Goal: Navigation & Orientation: Find specific page/section

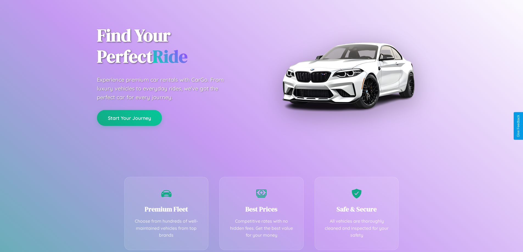
scroll to position [108, 0]
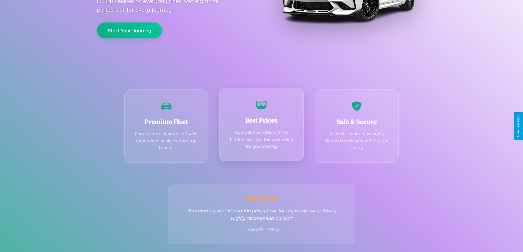
click at [261, 126] on div "Best Prices Competitive rates with no hidden fees. Get the best value for your …" at bounding box center [261, 124] width 84 height 73
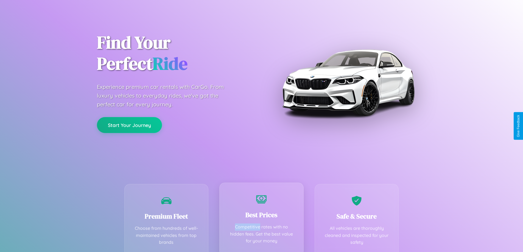
scroll to position [0, 0]
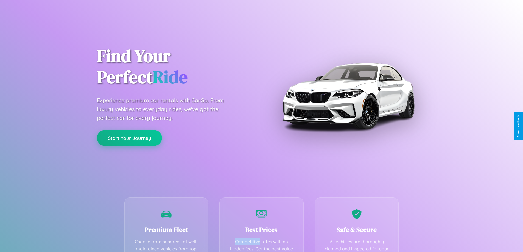
click at [129, 138] on button "Start Your Journey" at bounding box center [129, 138] width 65 height 16
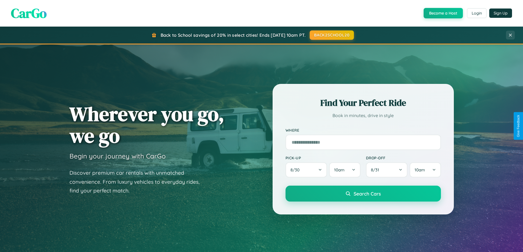
scroll to position [377, 0]
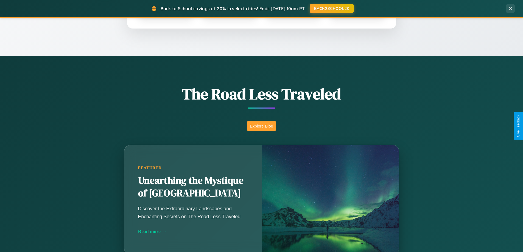
click at [261, 126] on button "Explore Blog" at bounding box center [261, 126] width 29 height 10
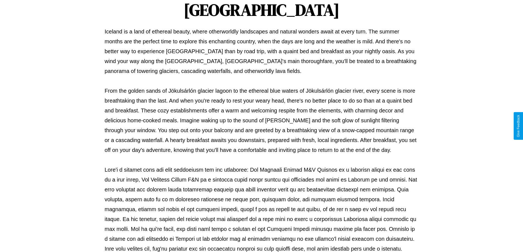
scroll to position [177, 0]
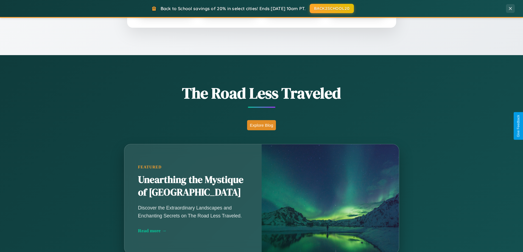
scroll to position [377, 0]
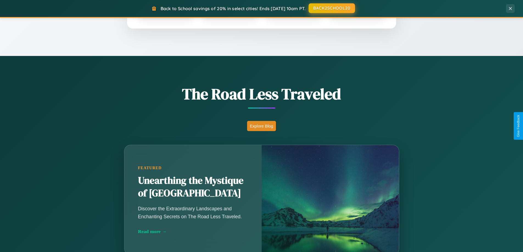
click at [331, 8] on button "BACK2SCHOOL20" at bounding box center [331, 8] width 46 height 10
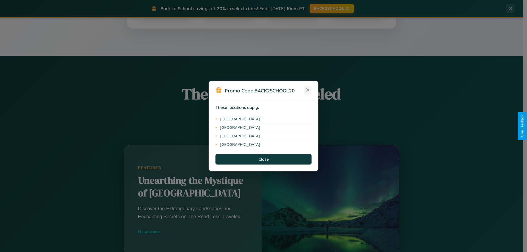
click at [307, 90] on icon at bounding box center [307, 90] width 3 height 3
